Goal: Information Seeking & Learning: Learn about a topic

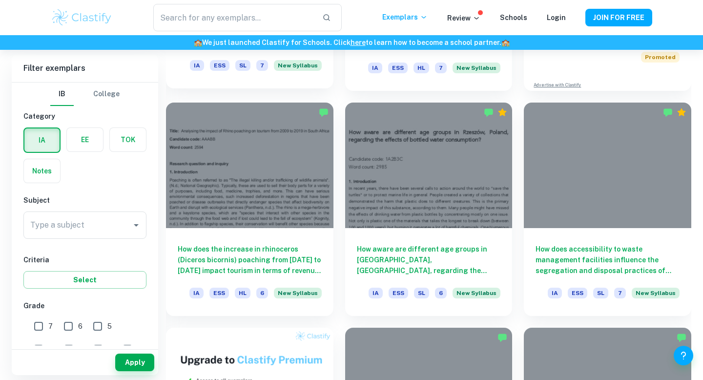
scroll to position [459, 0]
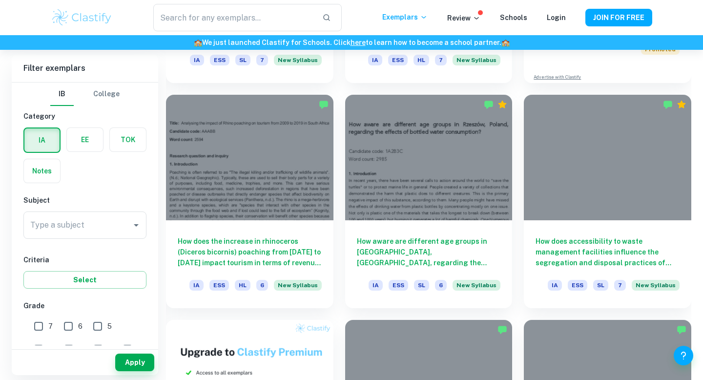
click at [107, 239] on div "Type a subject Type a subject" at bounding box center [84, 226] width 123 height 31
click at [115, 227] on input "Type a subject" at bounding box center [78, 225] width 100 height 19
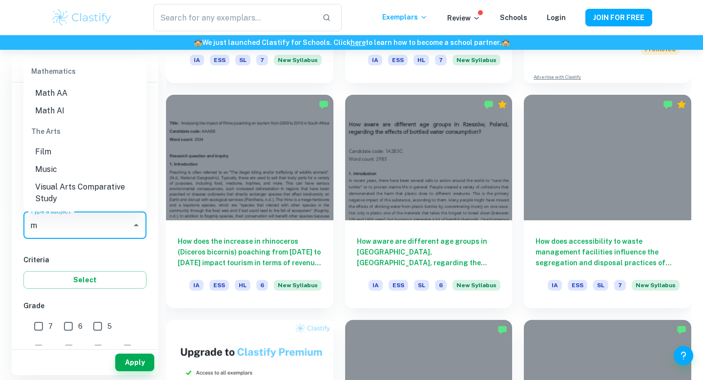
scroll to position [0, 0]
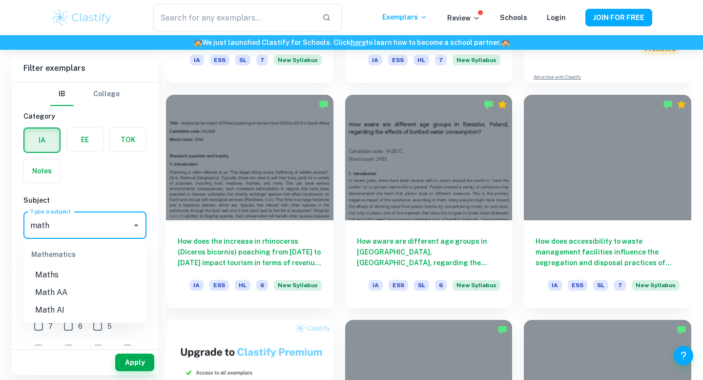
click at [64, 292] on li "Math AA" at bounding box center [84, 293] width 123 height 18
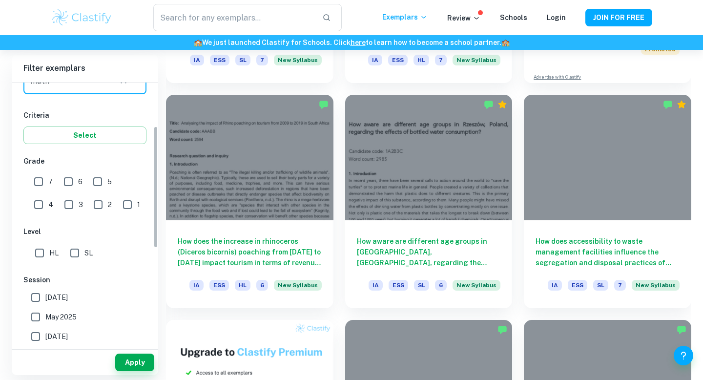
scroll to position [156, 0]
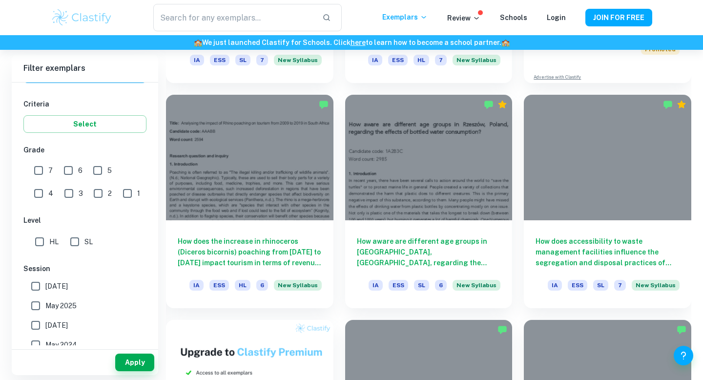
type input "Math AA"
click at [37, 172] on input "7" at bounding box center [39, 171] width 20 height 20
checkbox input "true"
click at [37, 240] on input "HL" at bounding box center [40, 242] width 20 height 20
checkbox input "true"
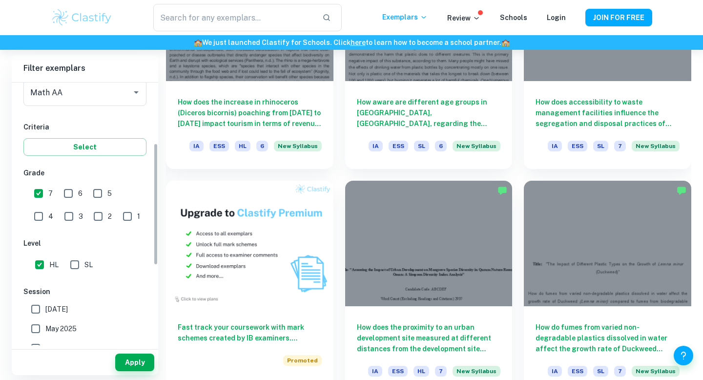
scroll to position [70, 0]
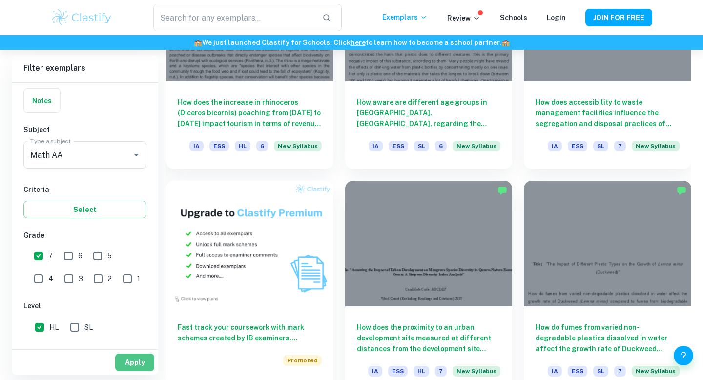
click at [126, 362] on button "Apply" at bounding box center [134, 363] width 39 height 18
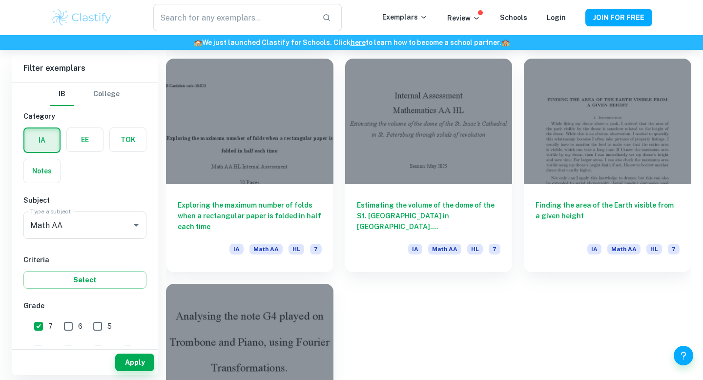
scroll to position [2070, 0]
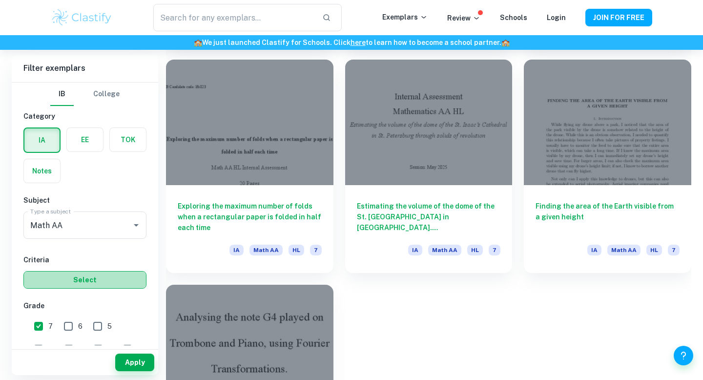
click at [82, 286] on button "Select" at bounding box center [84, 280] width 123 height 18
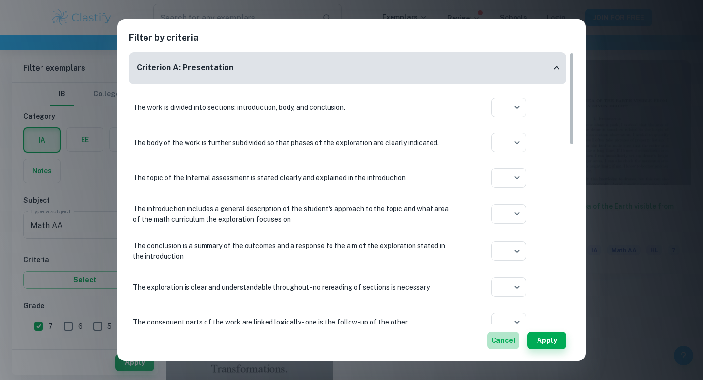
click at [501, 343] on button "Cancel" at bounding box center [503, 341] width 32 height 18
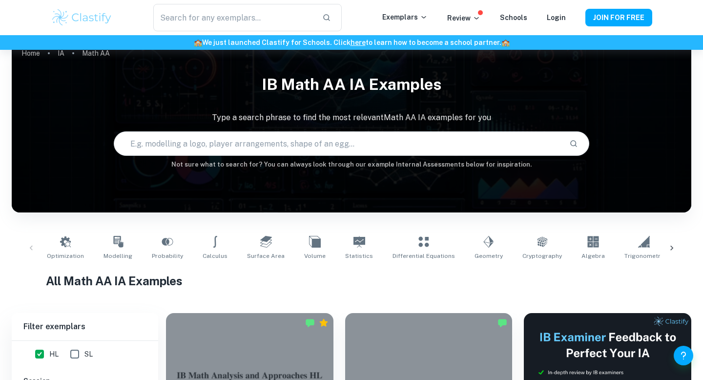
scroll to position [0, 0]
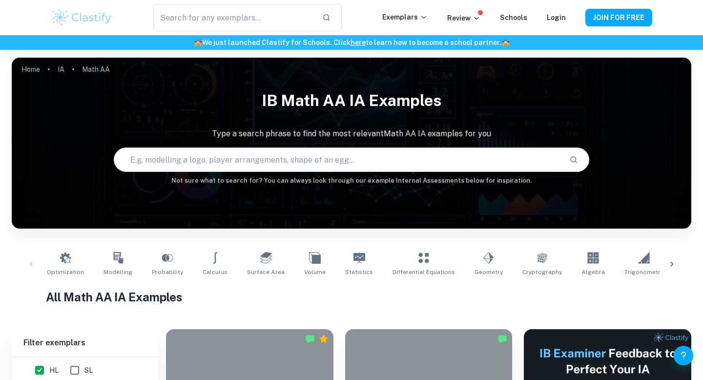
click at [225, 160] on input "text" at bounding box center [337, 159] width 447 height 27
click at [269, 159] on input "text" at bounding box center [337, 159] width 447 height 27
type input "modelling"
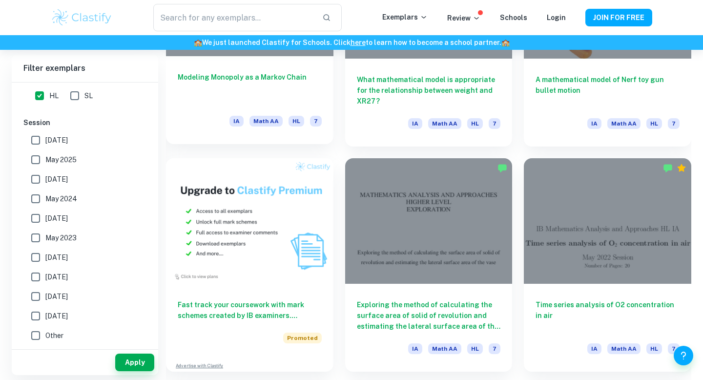
scroll to position [637, 0]
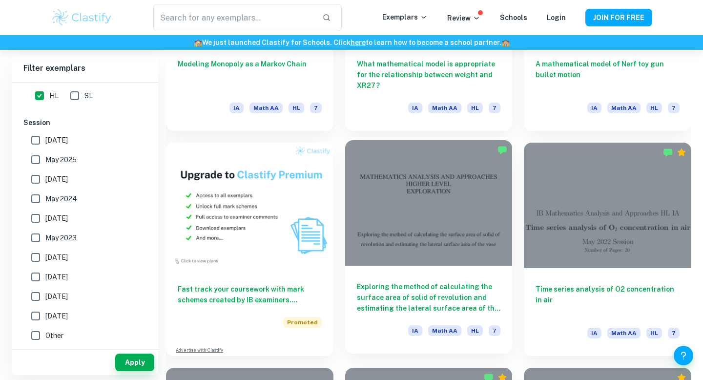
click at [463, 254] on div at bounding box center [428, 202] width 167 height 125
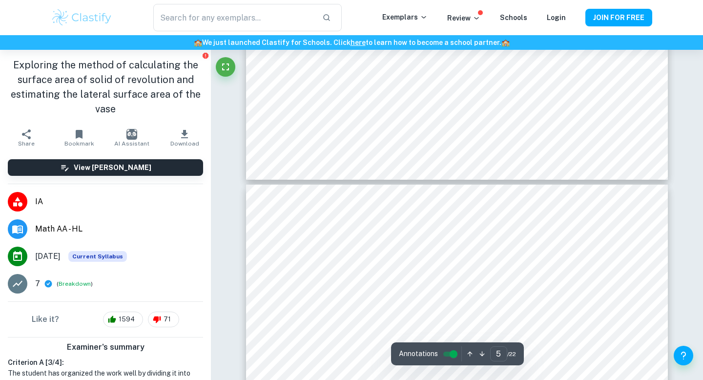
scroll to position [2434, 0]
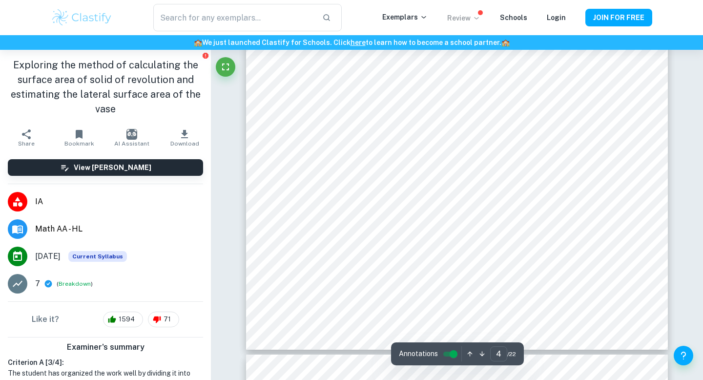
type input "5"
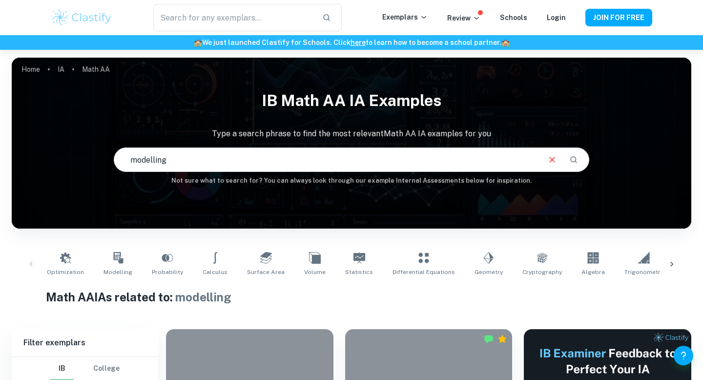
click at [202, 152] on input "modelling" at bounding box center [326, 159] width 425 height 27
click at [197, 162] on input "modelling" at bounding box center [326, 159] width 425 height 27
type input "optimization"
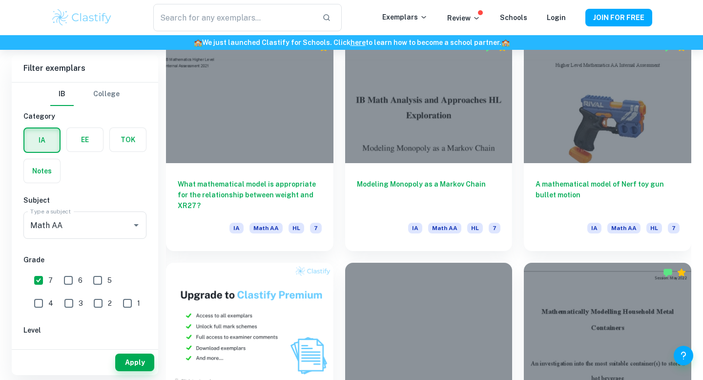
scroll to position [520, 0]
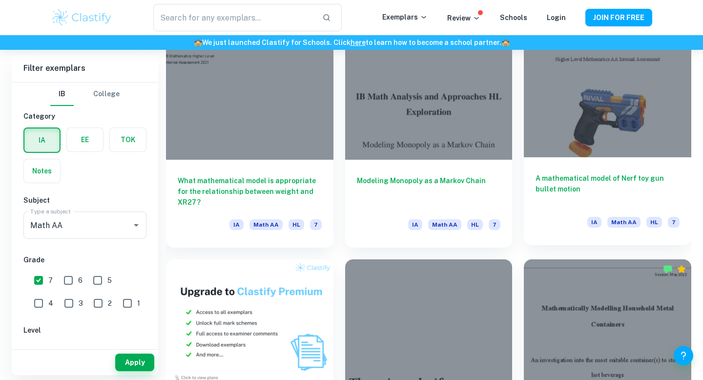
click at [556, 187] on h6 "A mathematical model of Nerf toy gun bullet motion" at bounding box center [608, 189] width 144 height 32
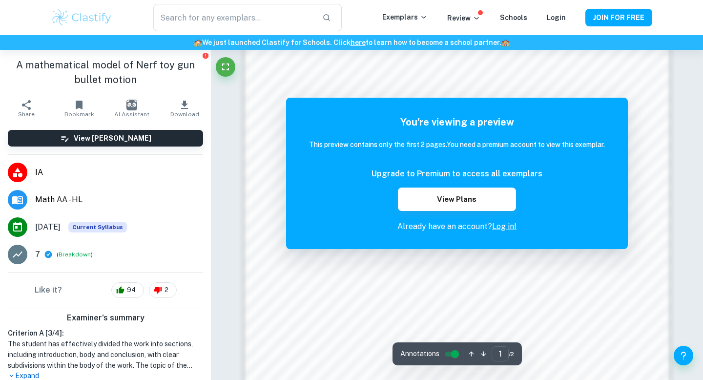
scroll to position [944, 0]
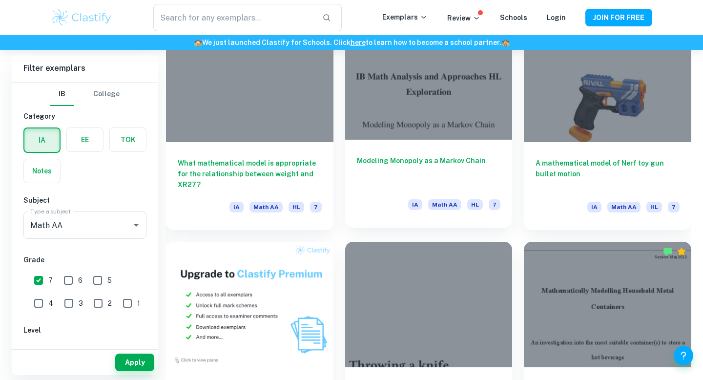
scroll to position [545, 0]
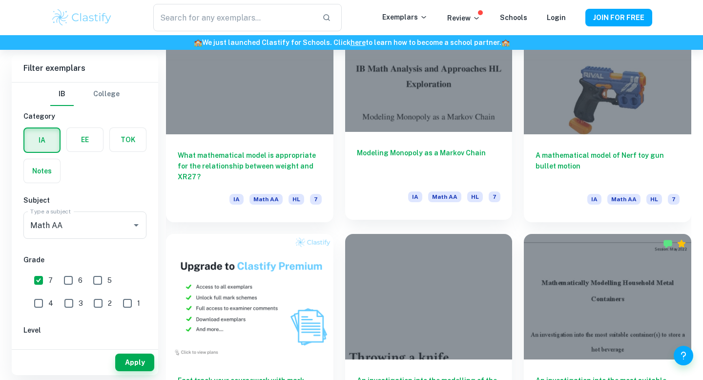
click at [429, 161] on h6 "Modeling Monopoly as a Markov Chain" at bounding box center [429, 163] width 144 height 32
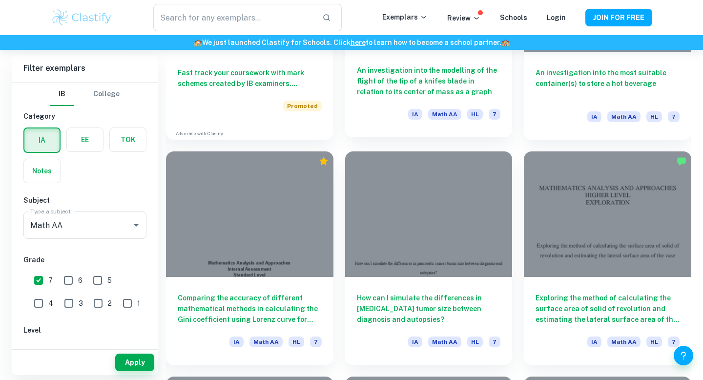
scroll to position [862, 0]
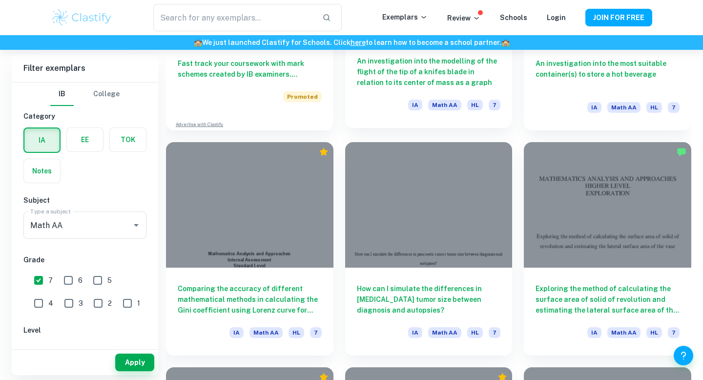
click at [437, 81] on h6 "An investigation into the modelling of the flight of the tip of a knifes blade …" at bounding box center [429, 72] width 144 height 32
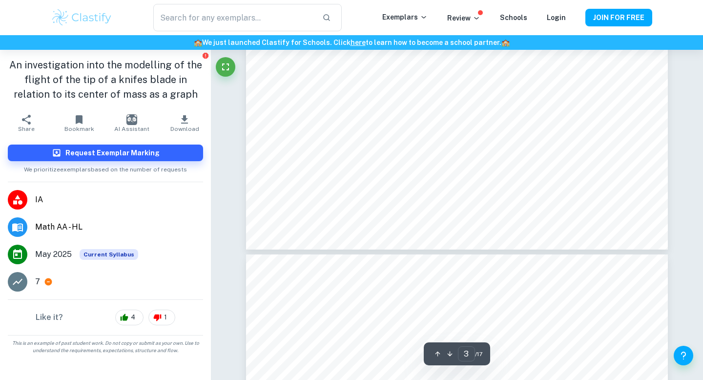
type input "4"
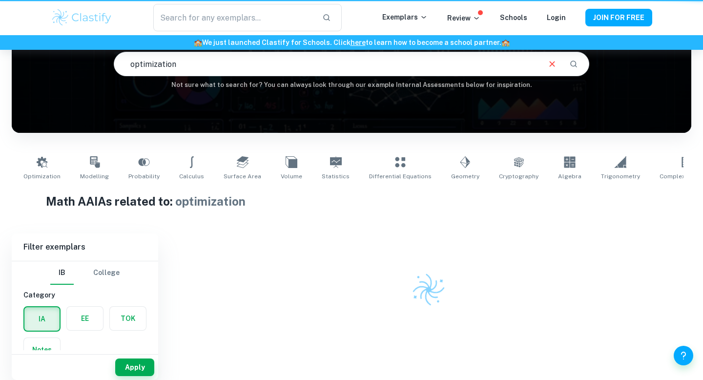
scroll to position [96, 0]
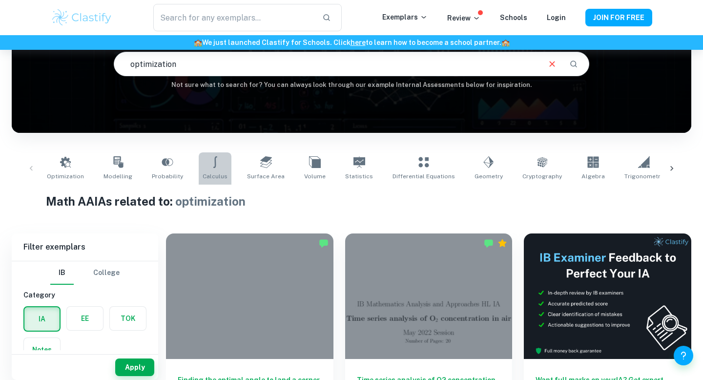
click at [214, 170] on link "Calculus" at bounding box center [215, 168] width 33 height 32
type input "Calculus"
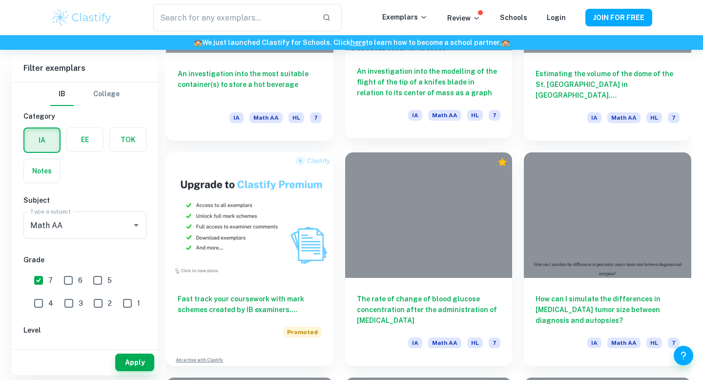
scroll to position [621, 0]
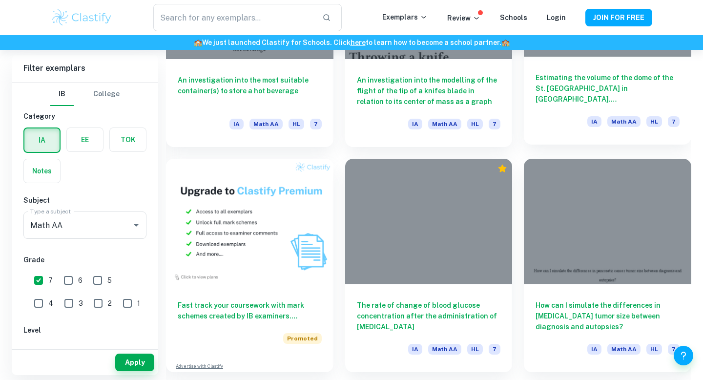
click at [562, 102] on h6 "Estimating the volume of the dome of the St. [GEOGRAPHIC_DATA] in [GEOGRAPHIC_D…" at bounding box center [608, 88] width 144 height 32
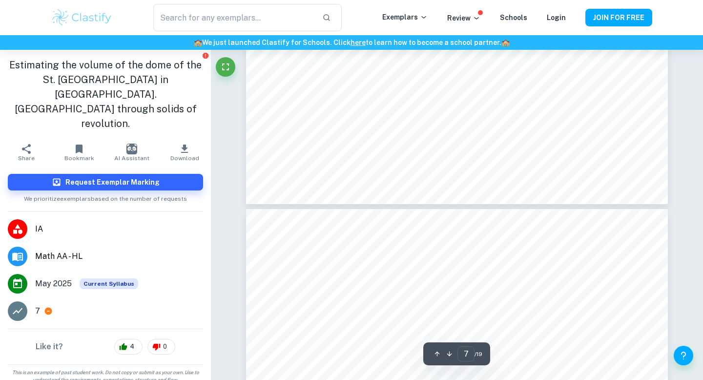
type input "8"
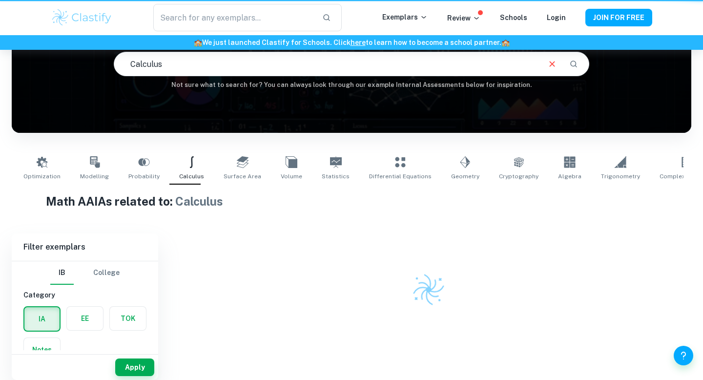
scroll to position [96, 0]
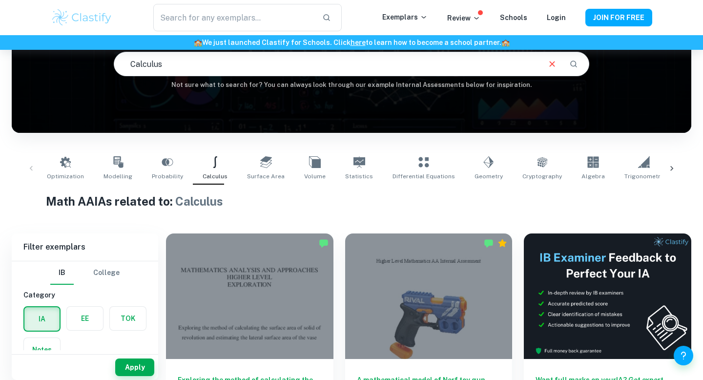
click at [80, 165] on link "Optimization" at bounding box center [65, 168] width 45 height 32
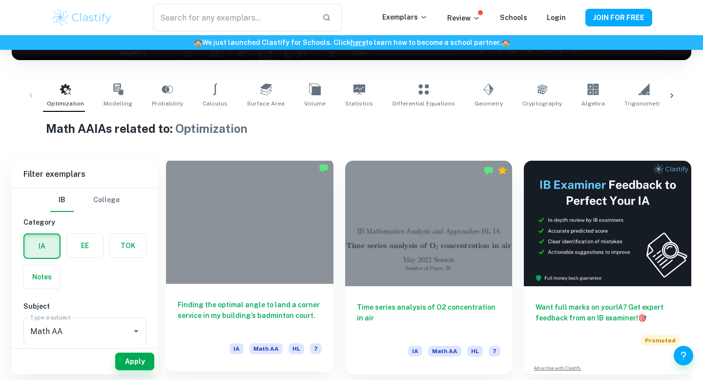
scroll to position [167, 0]
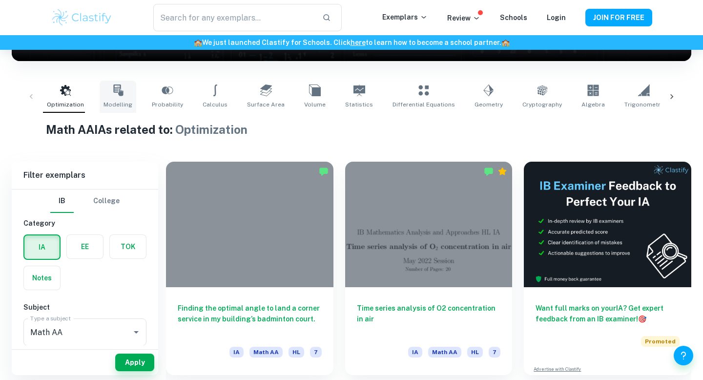
click at [121, 96] on link "Modelling" at bounding box center [118, 97] width 37 height 32
type input "Modelling"
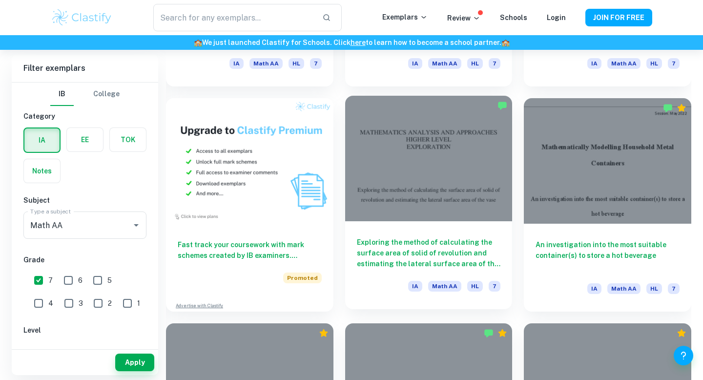
scroll to position [671, 0]
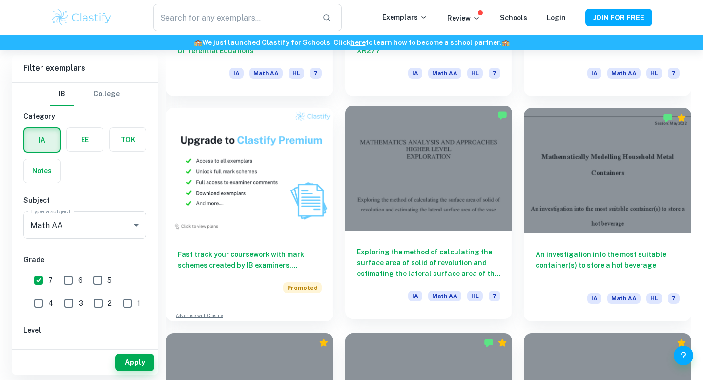
click at [449, 193] on div at bounding box center [428, 167] width 167 height 125
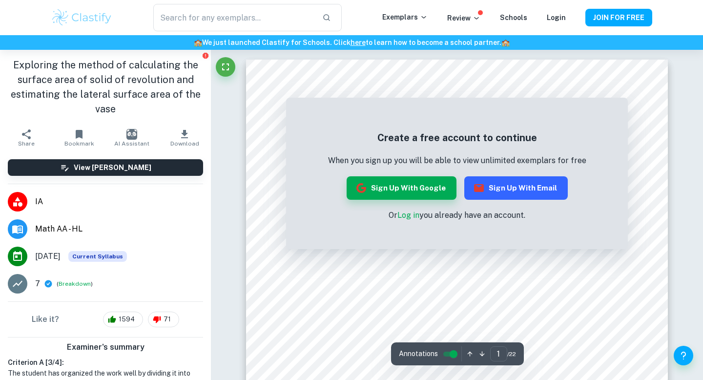
click at [498, 184] on button "Sign up with Email" at bounding box center [516, 187] width 104 height 23
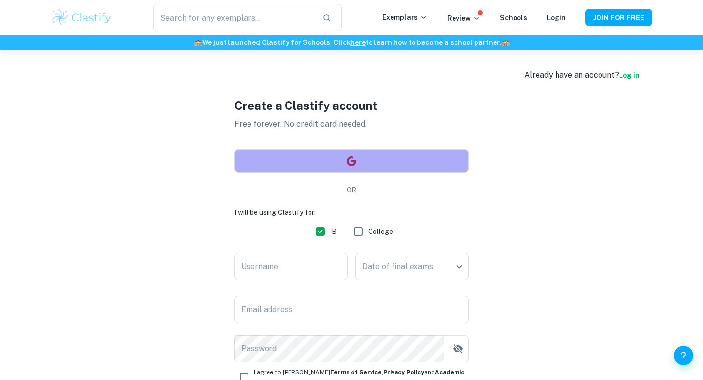
click at [354, 162] on icon "button" at bounding box center [352, 161] width 10 height 10
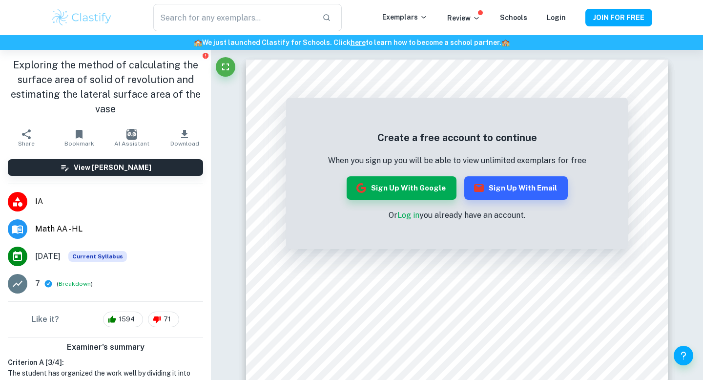
click at [107, 85] on h1 "Exploring the method of calculating the surface area of solid of revolution and…" at bounding box center [105, 87] width 195 height 59
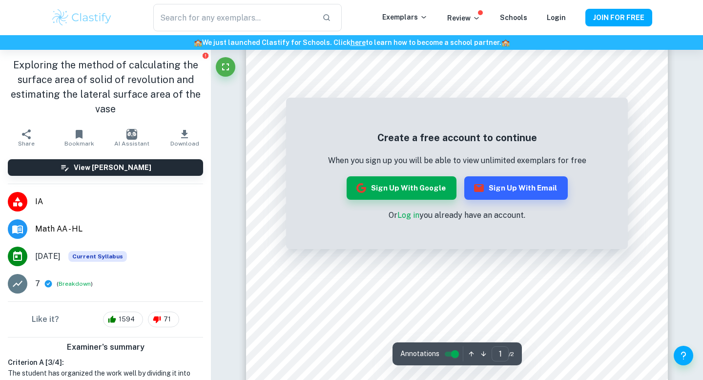
scroll to position [204, 0]
click at [509, 178] on button "Sign up with Email" at bounding box center [516, 187] width 104 height 23
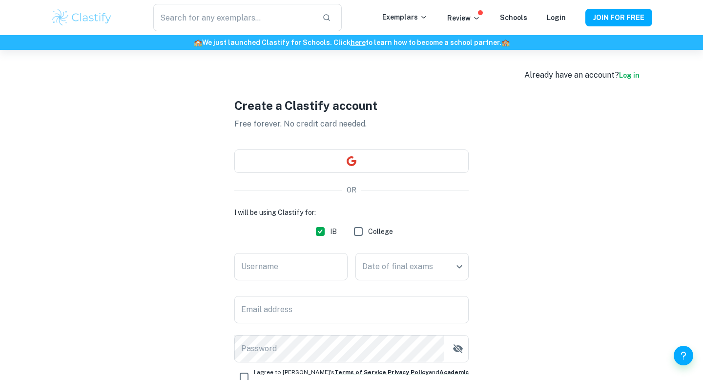
click at [396, 181] on div "Create a Clastify account Free forever. No credit card needed. OR I will be usi…" at bounding box center [351, 268] width 234 height 436
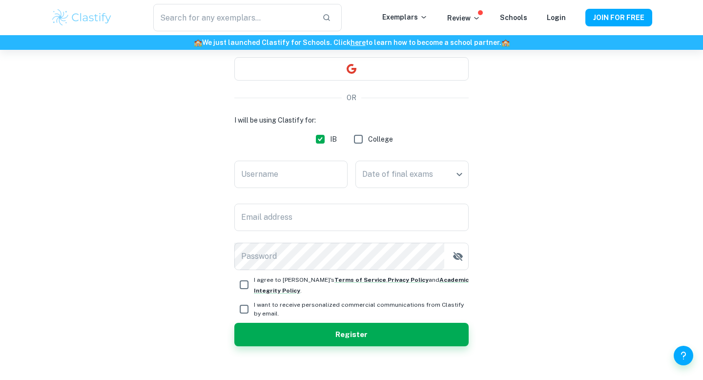
scroll to position [104, 0]
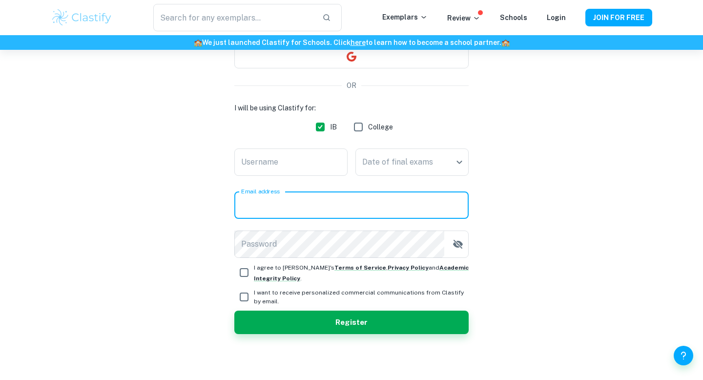
click at [308, 209] on input "Email address" at bounding box center [351, 204] width 234 height 27
type input "1090620238@qq.com"
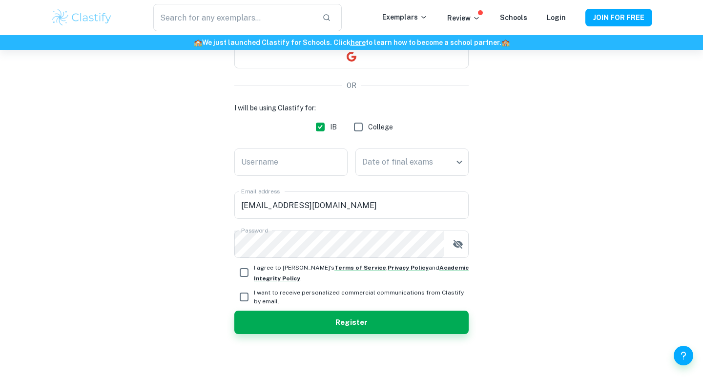
click at [273, 276] on span "I agree to Clastify's Terms of Service , Privacy Policy and Academic Integrity …" at bounding box center [361, 272] width 215 height 21
click at [254, 276] on input "I agree to Clastify's Terms of Service , Privacy Policy and Academic Integrity …" at bounding box center [244, 273] width 20 height 20
checkbox input "true"
click at [273, 302] on span "I want to receive personalized commercial communications from Clastify by email." at bounding box center [361, 297] width 215 height 18
click at [254, 302] on input "I want to receive personalized commercial communications from Clastify by email." at bounding box center [244, 297] width 20 height 20
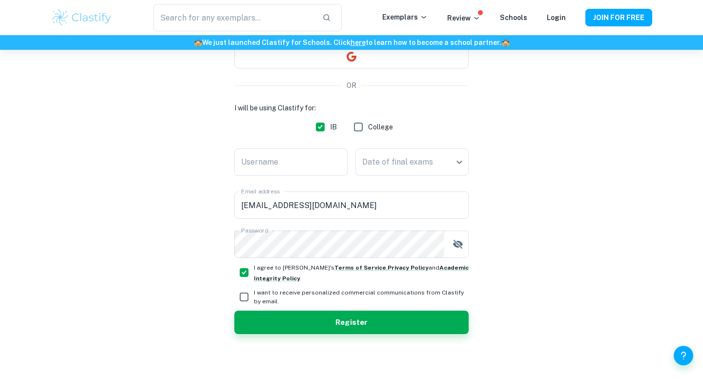
checkbox input "true"
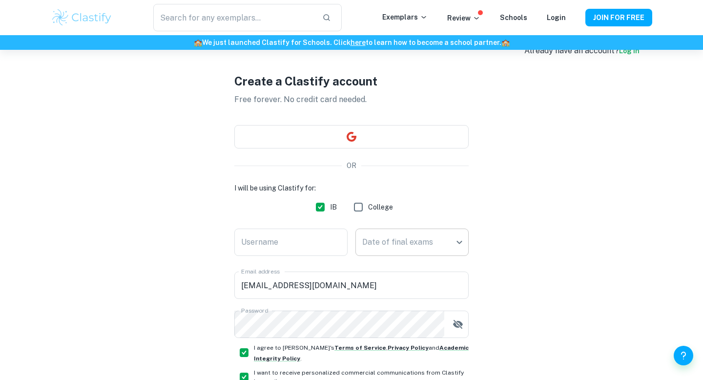
scroll to position [105, 0]
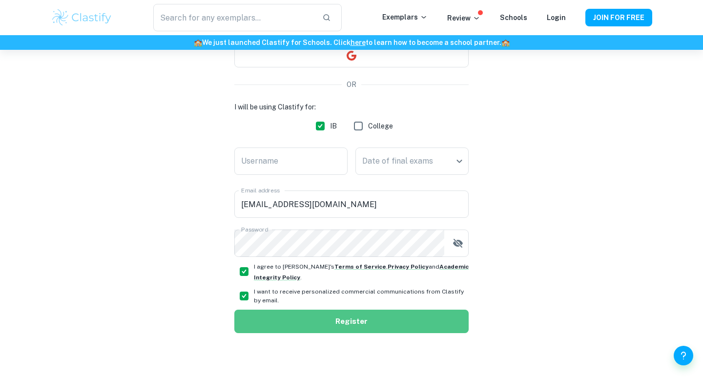
click at [350, 328] on button "Register" at bounding box center [351, 321] width 234 height 23
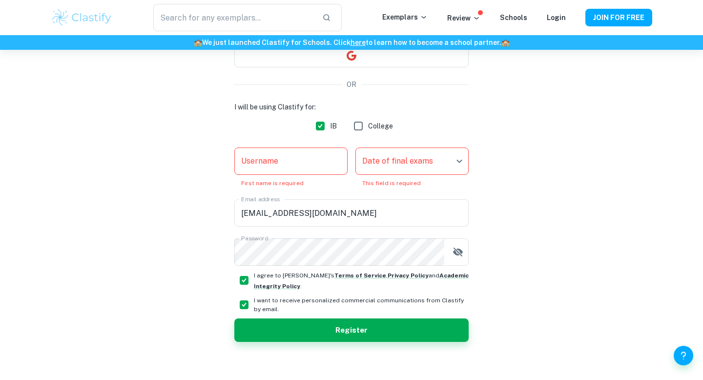
click at [327, 154] on input "Username" at bounding box center [290, 160] width 113 height 27
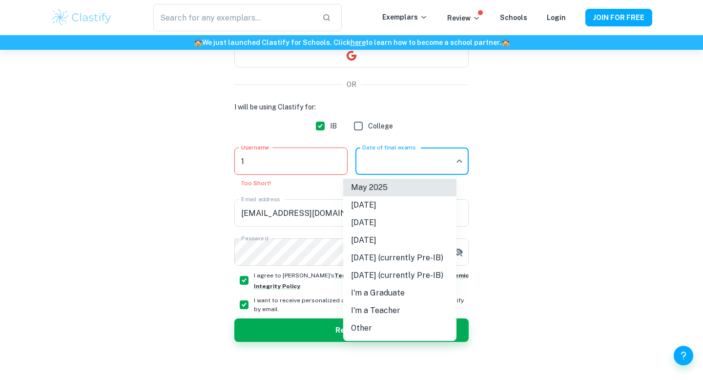
click at [410, 158] on body "We value your privacy We use cookies to enhance your browsing experience, serve…" at bounding box center [351, 134] width 703 height 380
click at [271, 161] on div at bounding box center [351, 190] width 703 height 380
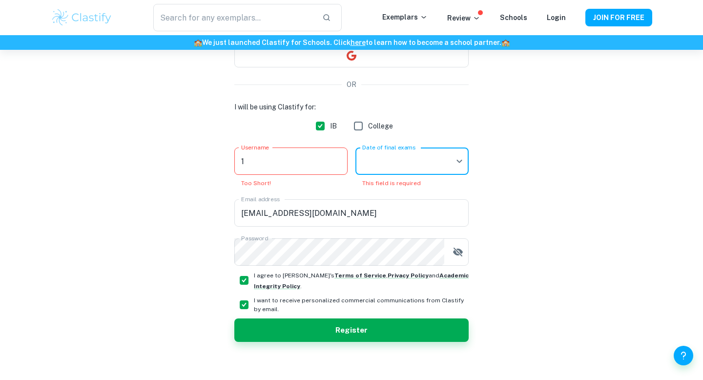
click at [255, 159] on input "1" at bounding box center [290, 160] width 113 height 27
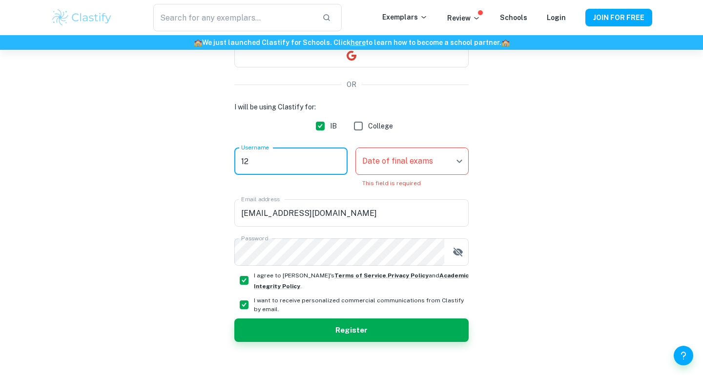
type input "12"
click at [371, 163] on body "We value your privacy We use cookies to enhance your browsing experience, serve…" at bounding box center [351, 134] width 703 height 380
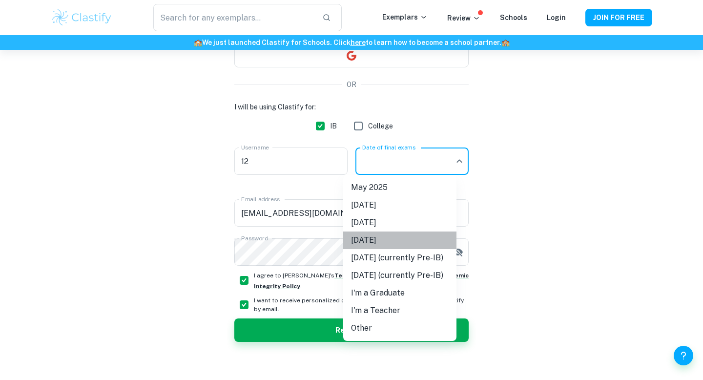
click at [362, 235] on li "November 2026" at bounding box center [399, 240] width 113 height 18
type input "N26"
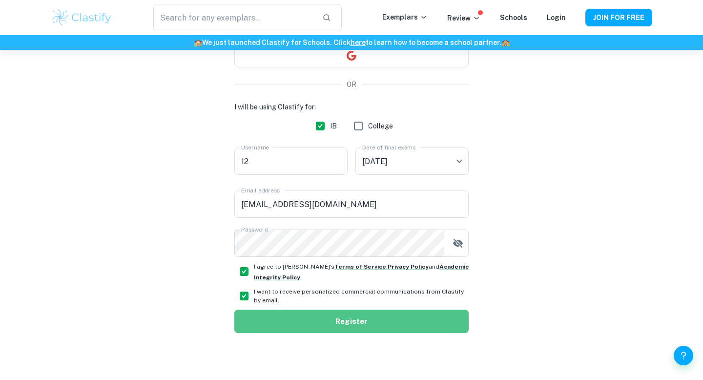
click at [332, 325] on button "Register" at bounding box center [351, 321] width 234 height 23
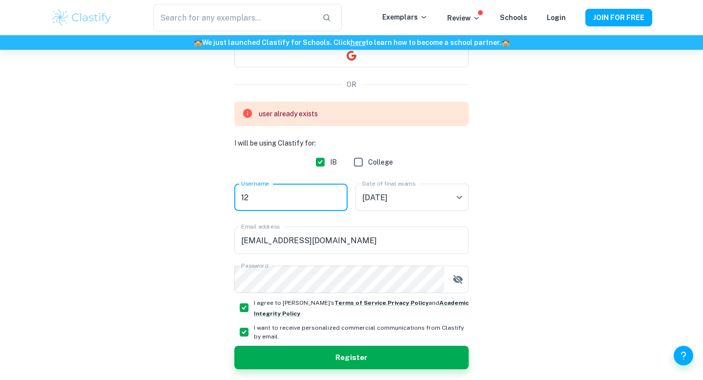
click at [295, 206] on input "12" at bounding box center [290, 197] width 113 height 27
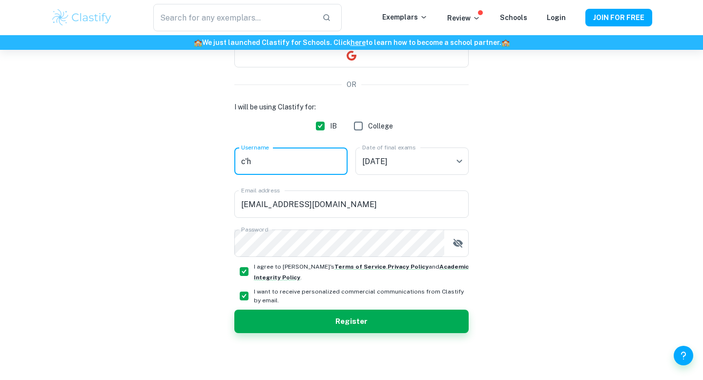
type input "c"
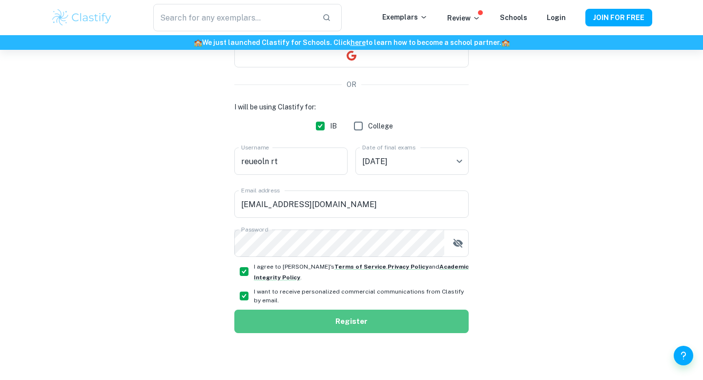
click at [319, 322] on button "Register" at bounding box center [351, 321] width 234 height 23
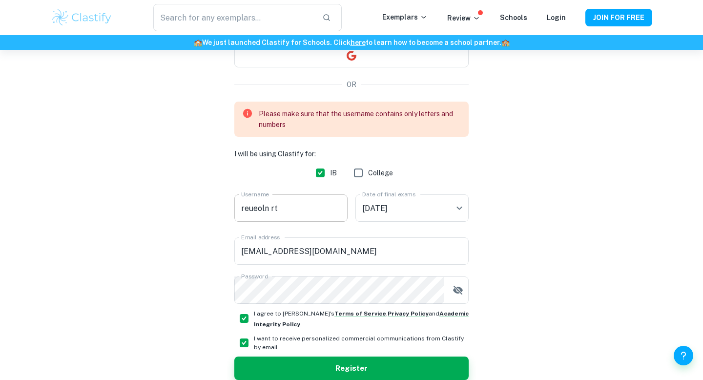
click at [285, 204] on input "reueoln rt" at bounding box center [290, 207] width 113 height 27
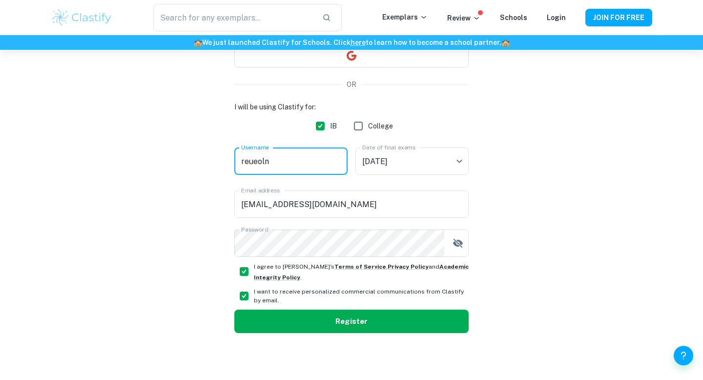
type input "reueoln"
click at [292, 327] on button "Register" at bounding box center [351, 321] width 234 height 23
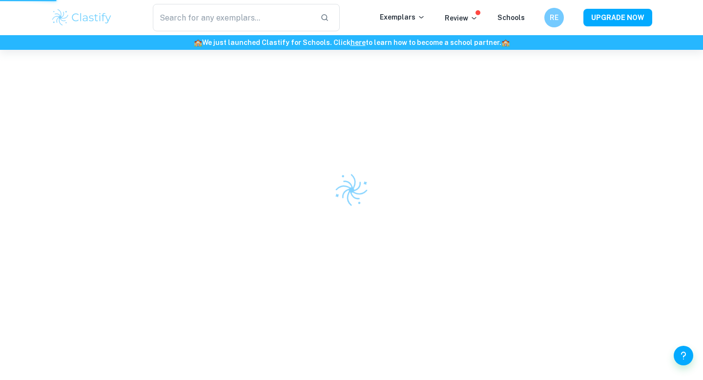
scroll to position [50, 0]
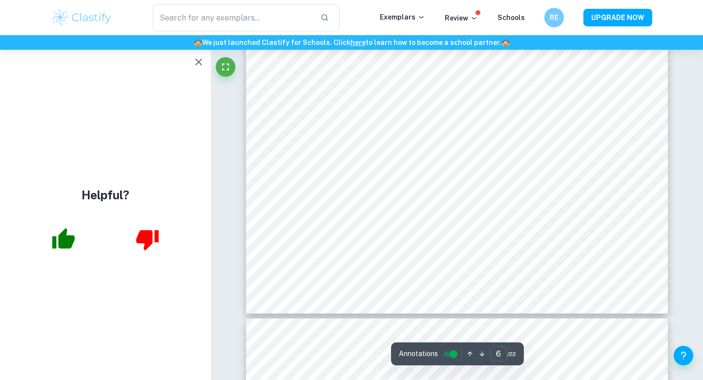
scroll to position [3585, 0]
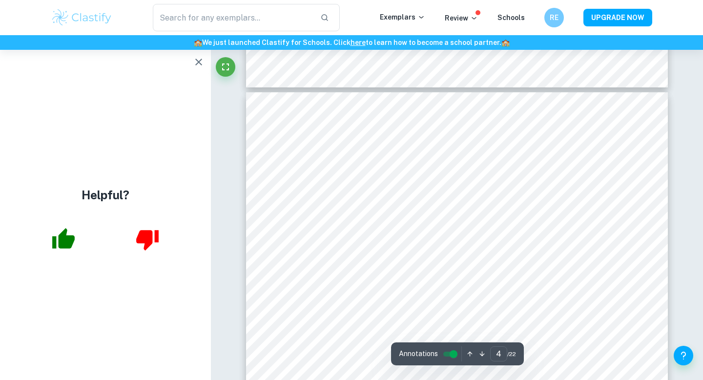
type input "3"
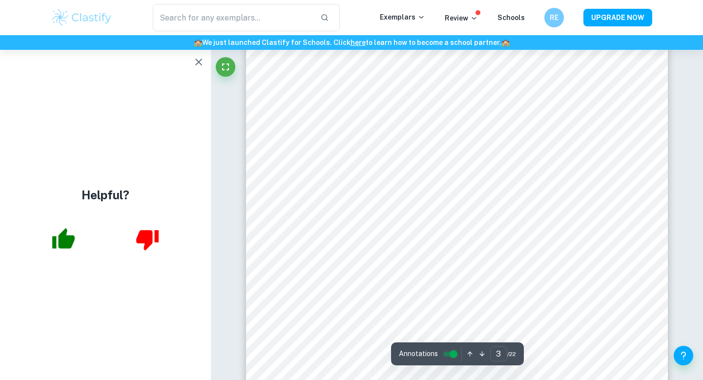
scroll to position [1564, 0]
